Goal: Navigation & Orientation: Find specific page/section

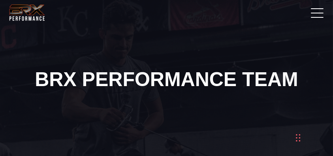
click at [27, 16] on img at bounding box center [27, 12] width 38 height 19
click at [316, 16] on link at bounding box center [316, 13] width 20 height 20
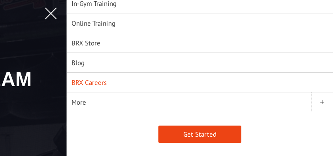
scroll to position [2, 0]
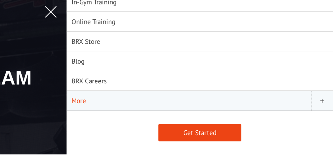
click at [116, 104] on link "More" at bounding box center [200, 101] width 267 height 20
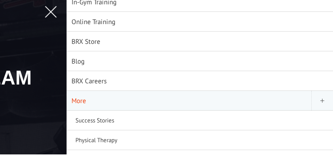
scroll to position [53, 0]
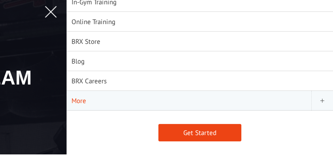
click at [99, 99] on link "More" at bounding box center [200, 101] width 267 height 20
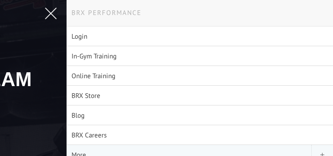
scroll to position [0, 0]
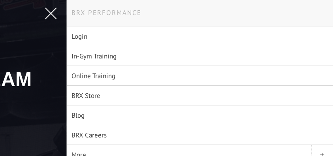
click at [49, 8] on link at bounding box center [49, 13] width 20 height 20
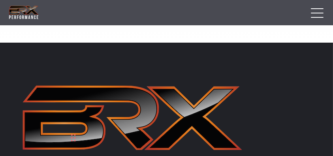
scroll to position [3996, 0]
